Goal: Task Accomplishment & Management: Manage account settings

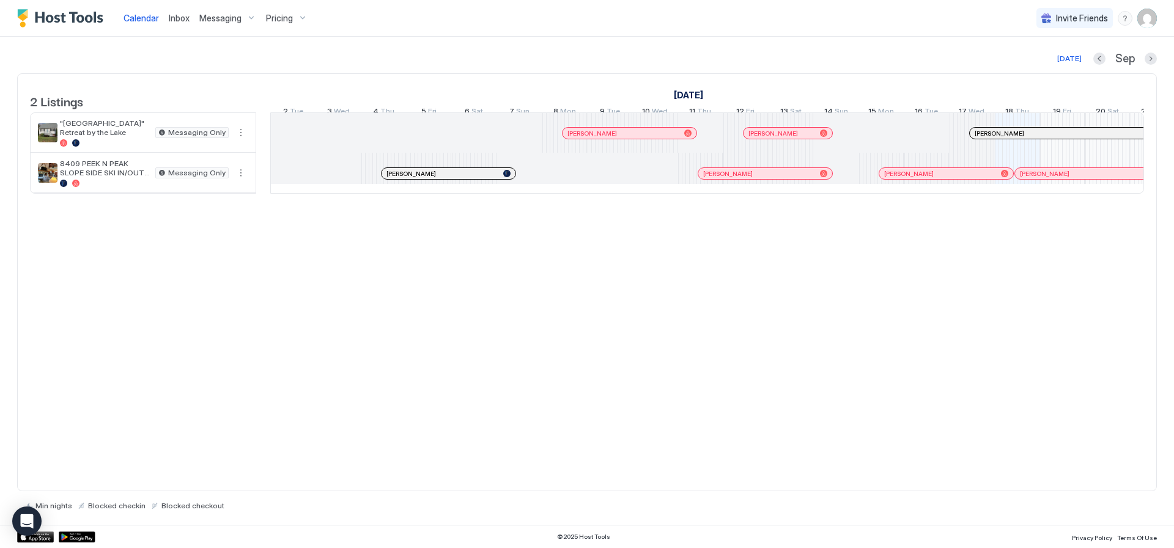
scroll to position [0, 679]
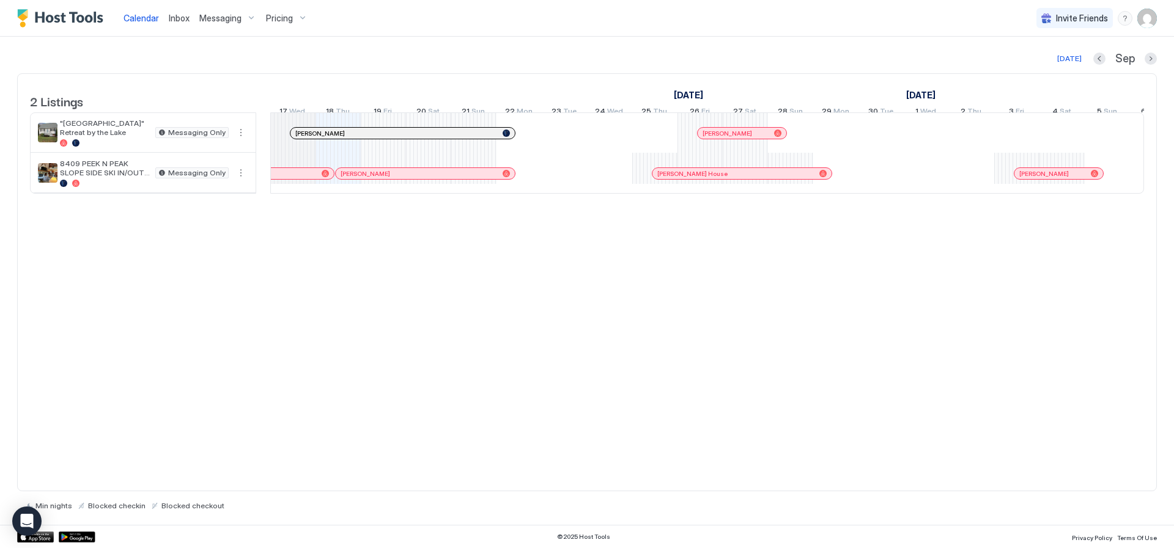
click at [215, 18] on span "Messaging" at bounding box center [220, 18] width 42 height 11
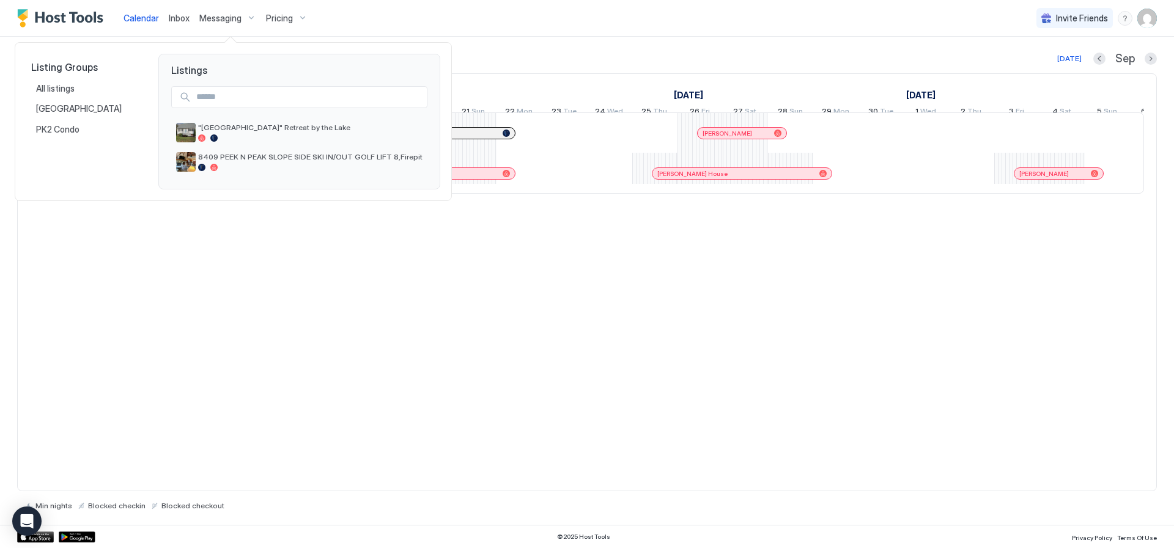
click at [175, 18] on div at bounding box center [587, 274] width 1174 height 548
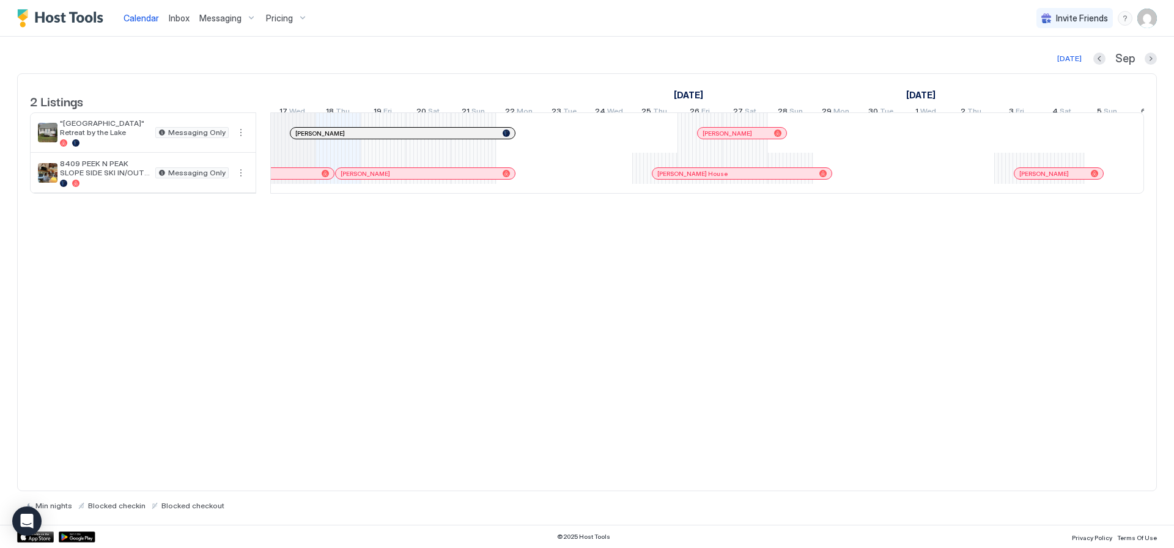
click at [1148, 17] on img "User profile" at bounding box center [1147, 19] width 20 height 20
click at [1031, 67] on span "Settings" at bounding box center [1037, 68] width 33 height 11
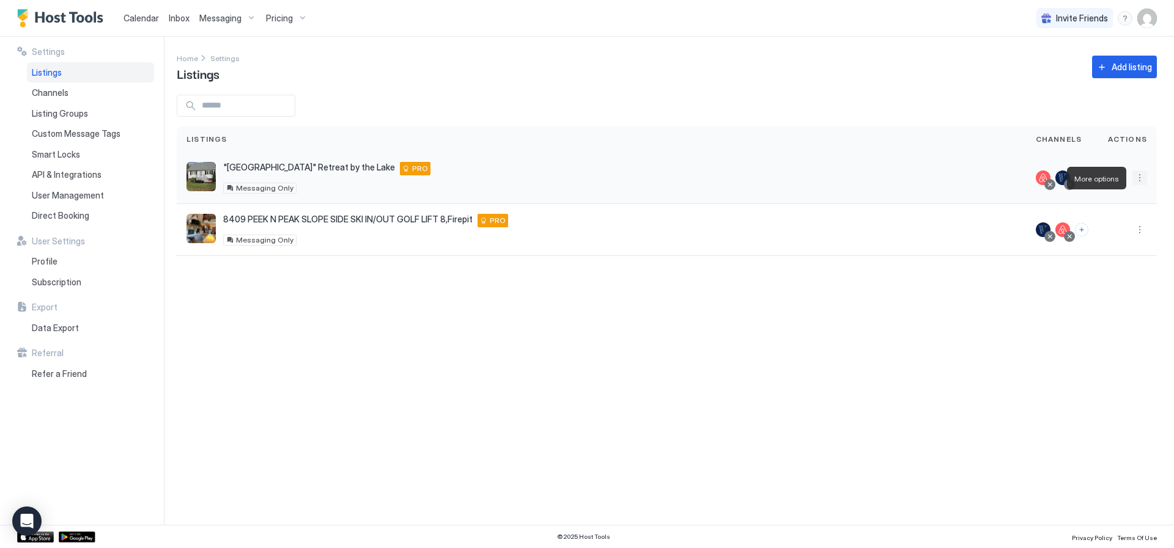
click at [1139, 175] on button "More options" at bounding box center [1139, 178] width 15 height 15
click at [739, 109] on div at bounding box center [587, 274] width 1174 height 548
click at [75, 131] on span "Custom Message Tags" at bounding box center [76, 133] width 89 height 11
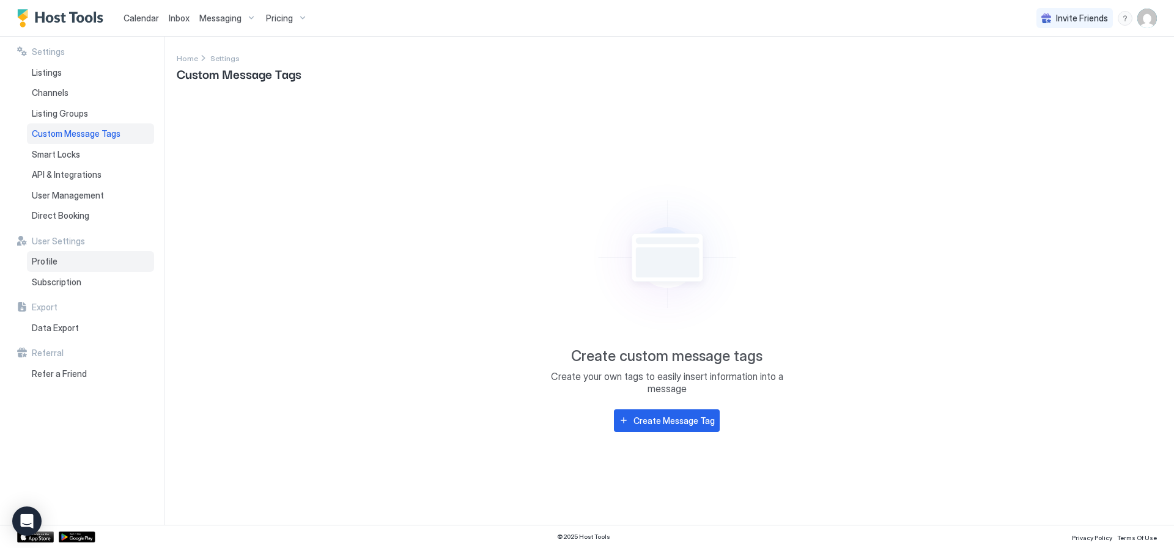
click at [51, 259] on span "Profile" at bounding box center [45, 261] width 26 height 11
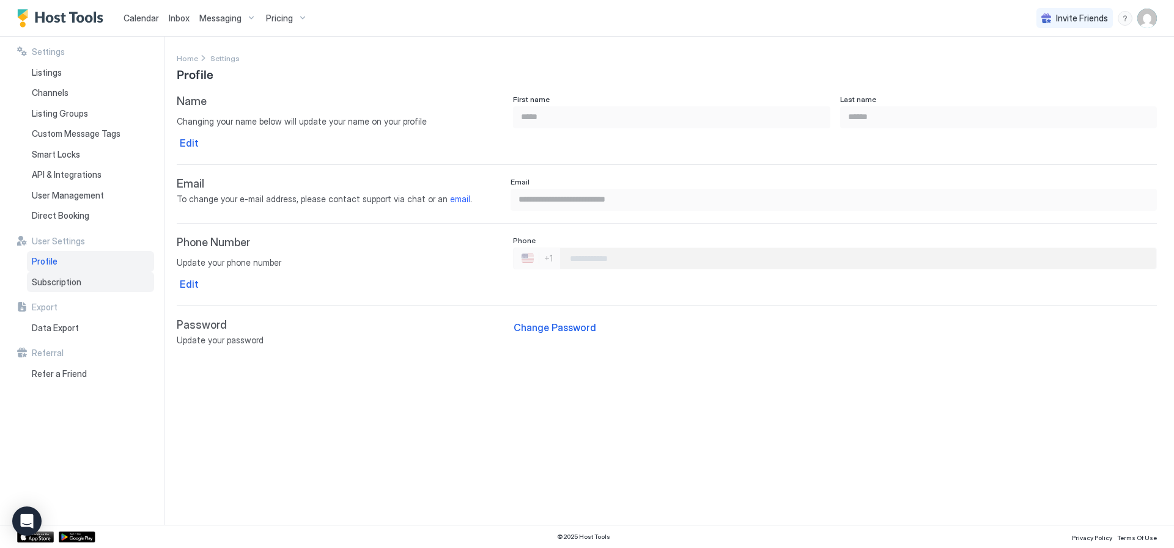
click at [51, 282] on span "Subscription" at bounding box center [57, 282] width 50 height 11
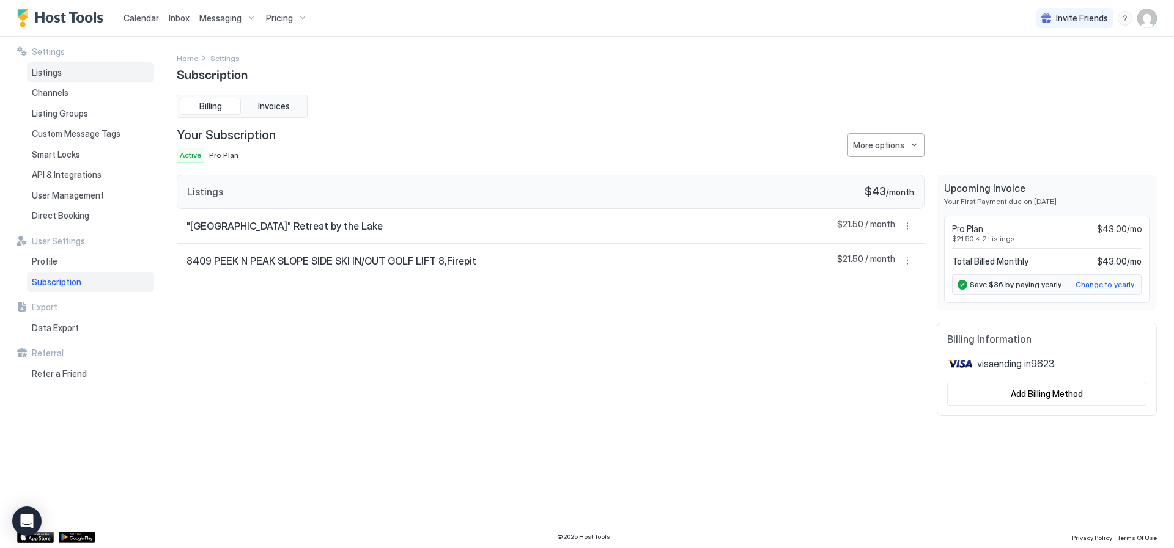
click at [53, 73] on span "Listings" at bounding box center [47, 72] width 30 height 11
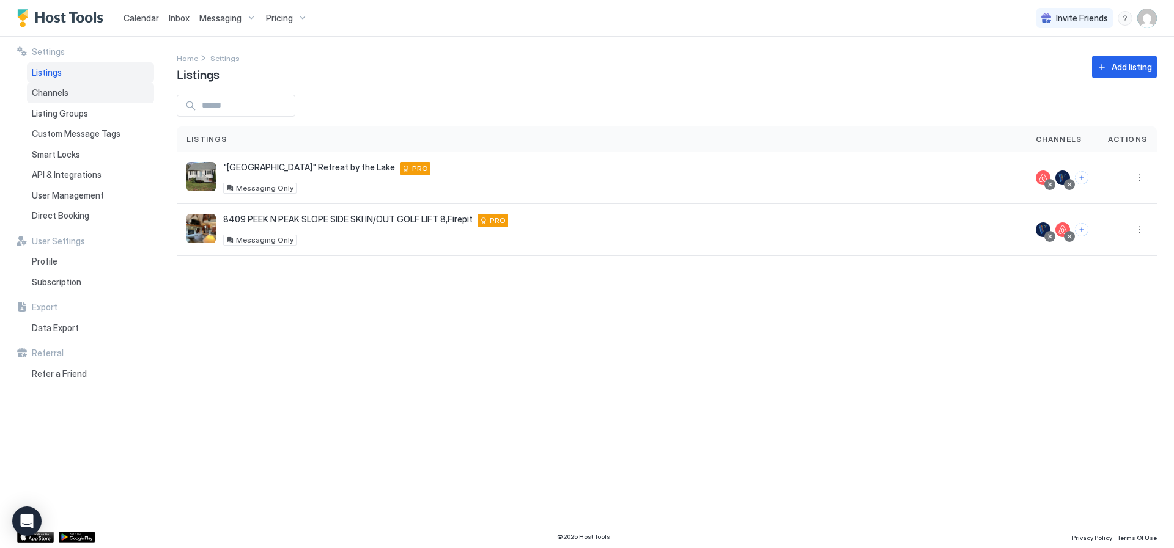
click at [53, 91] on span "Channels" at bounding box center [50, 92] width 37 height 11
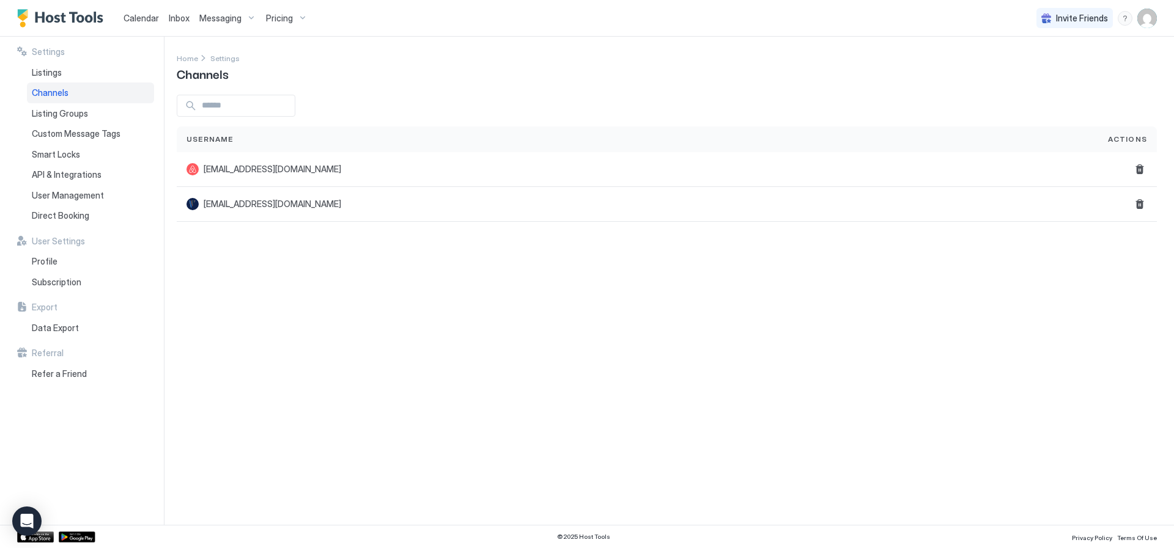
click at [1151, 15] on img "User profile" at bounding box center [1147, 19] width 20 height 20
click at [1036, 68] on span "Settings" at bounding box center [1037, 68] width 33 height 11
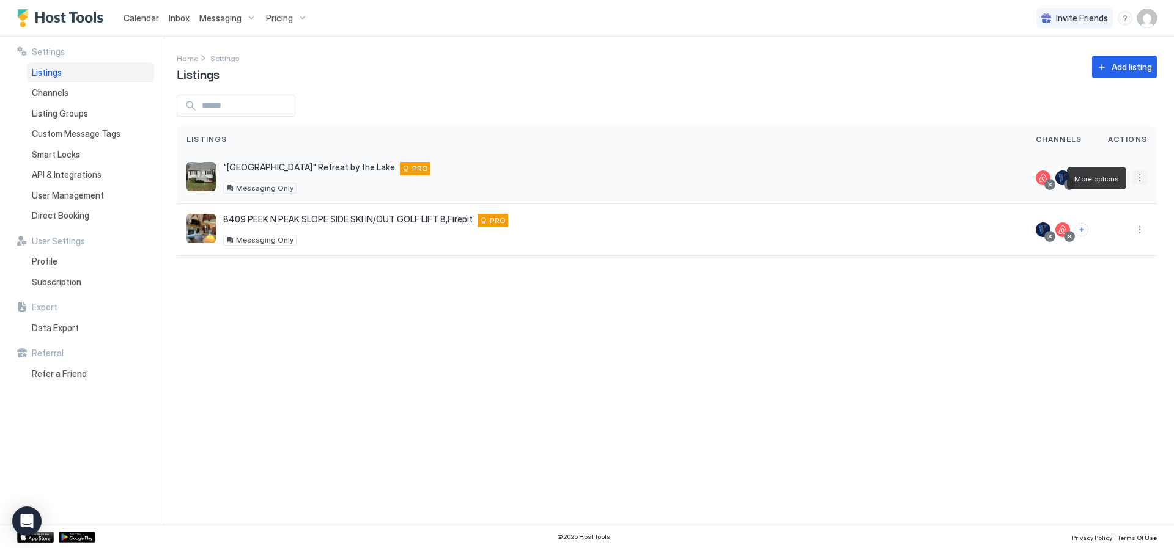
click at [1144, 178] on button "More options" at bounding box center [1139, 178] width 15 height 15
click at [1100, 234] on span "Listing Settings" at bounding box center [1112, 234] width 54 height 9
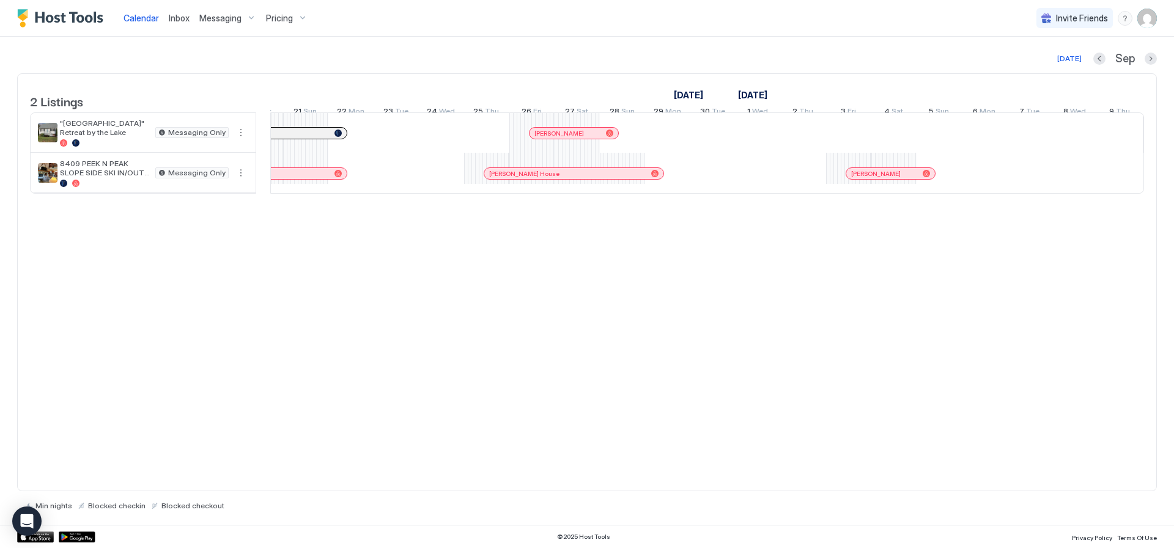
scroll to position [0, 725]
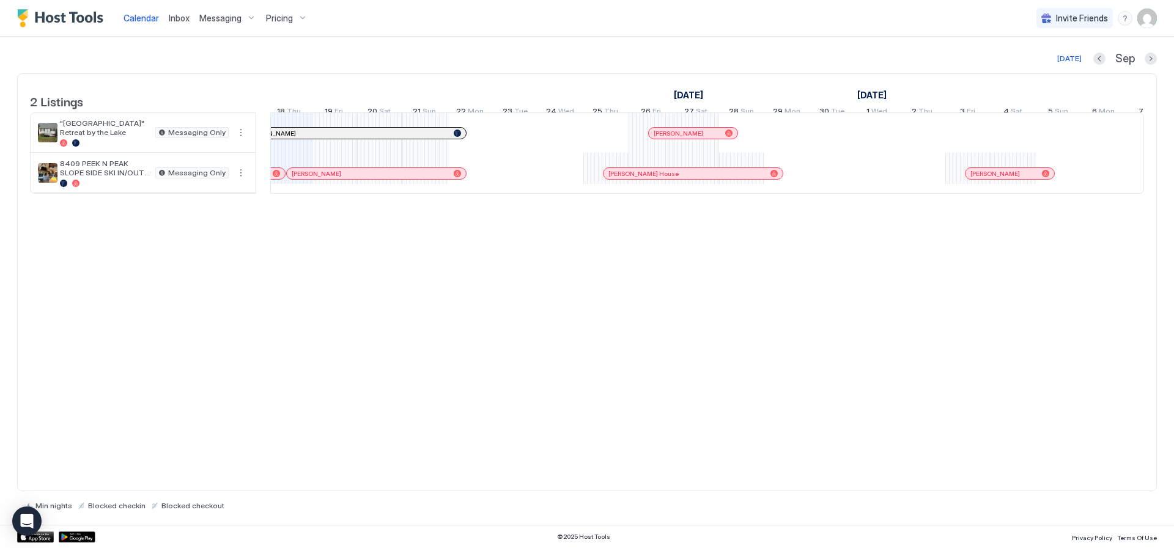
click at [367, 296] on div "2 Listings September 2025 October 2025 3 Wed 4 Thu 5 Fri 6 Sat 7 Sun 8 Mon 9 Tu…" at bounding box center [587, 282] width 1140 height 418
